Goal: Navigation & Orientation: Find specific page/section

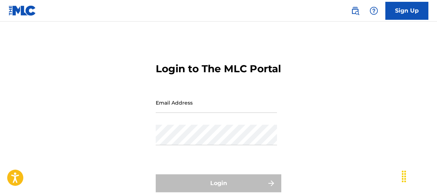
click at [177, 113] on input "Email Address" at bounding box center [216, 102] width 121 height 20
type input "[EMAIL_ADDRESS][DOMAIN_NAME]"
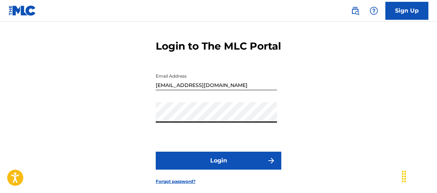
scroll to position [35, 0]
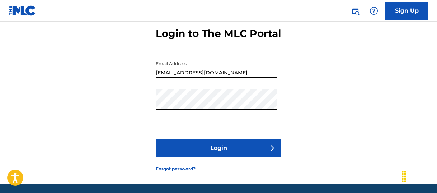
click at [210, 157] on button "Login" at bounding box center [219, 148] width 126 height 18
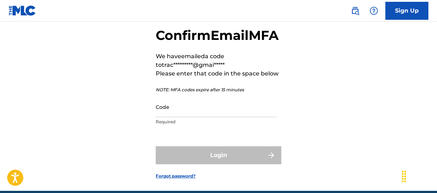
scroll to position [46, 0]
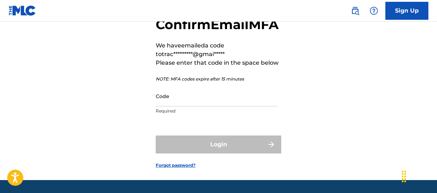
click at [161, 106] on input "Code" at bounding box center [216, 96] width 121 height 20
paste input "070658"
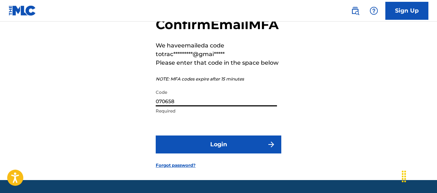
type input "070658"
click at [220, 153] on button "Login" at bounding box center [219, 144] width 126 height 18
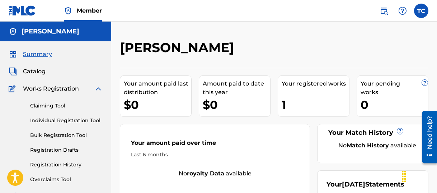
click at [294, 100] on div "1" at bounding box center [316, 105] width 68 height 16
click at [36, 70] on span "Catalog" at bounding box center [34, 71] width 23 height 9
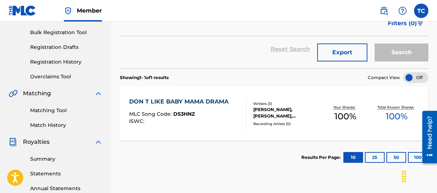
scroll to position [136, 0]
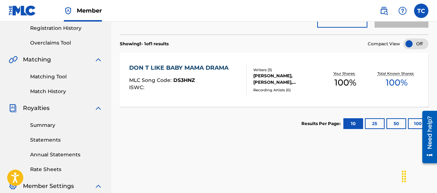
click at [217, 75] on div "DON T LIKE BABY MAMA DRAMA MLC Song Code : DS3HNZ ISWC :" at bounding box center [180, 80] width 103 height 32
